Goal: Browse casually

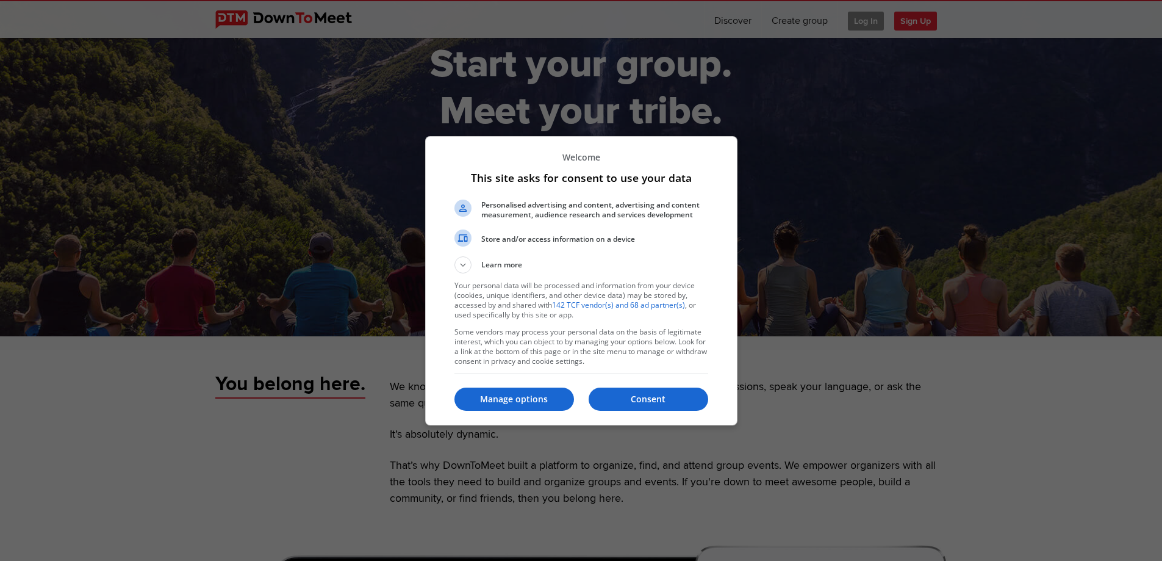
scroll to position [183, 0]
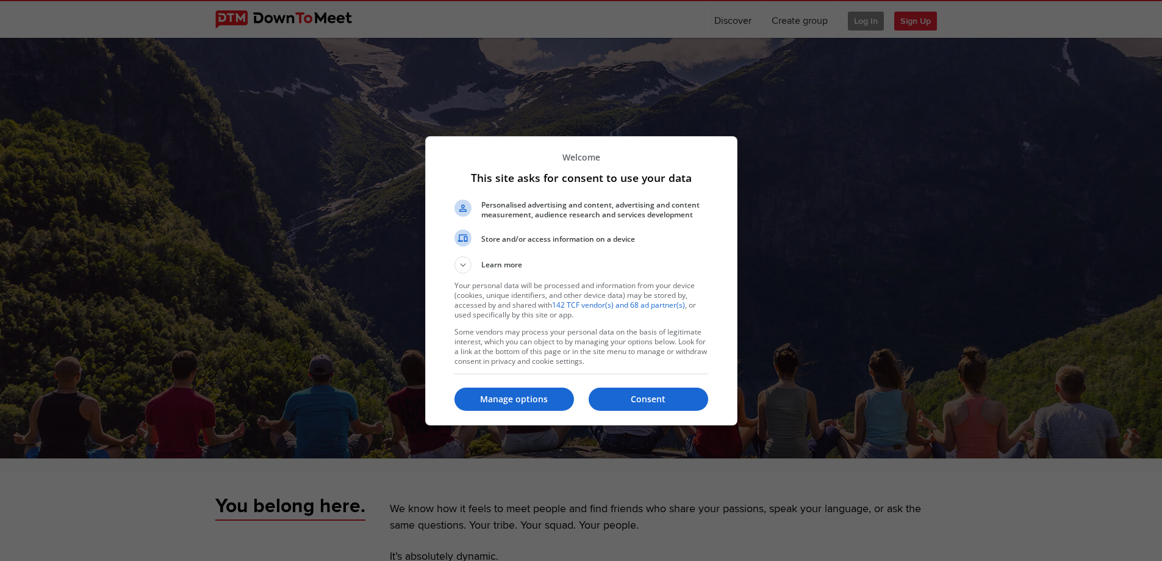
scroll to position [61, 0]
